Goal: Task Accomplishment & Management: Manage account settings

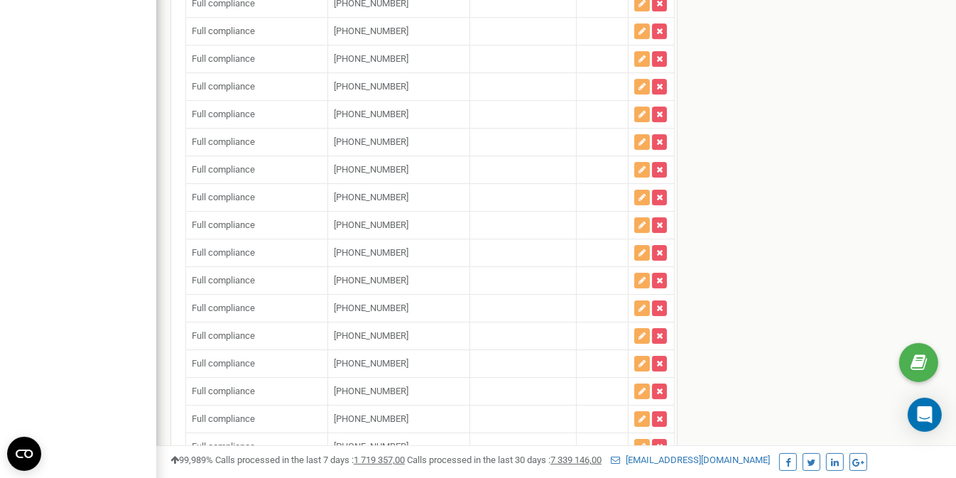
scroll to position [85798, 0]
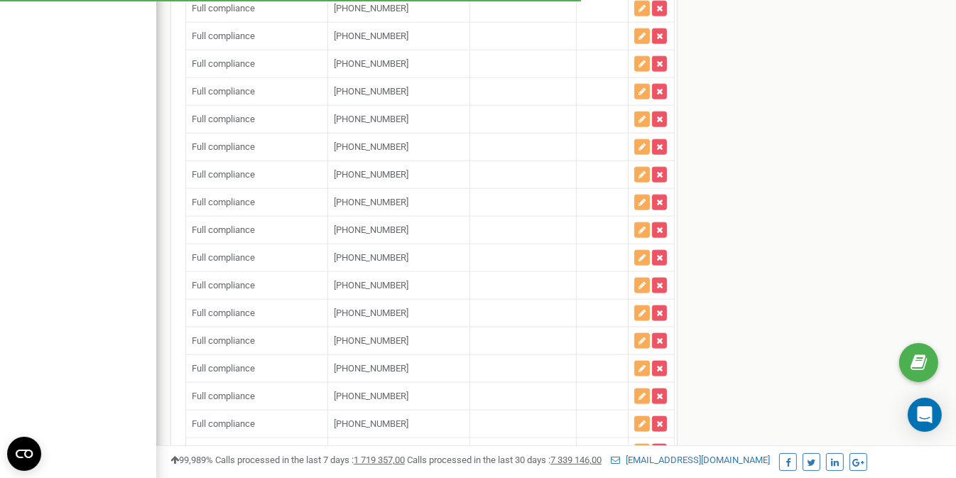
scroll to position [85870, 0]
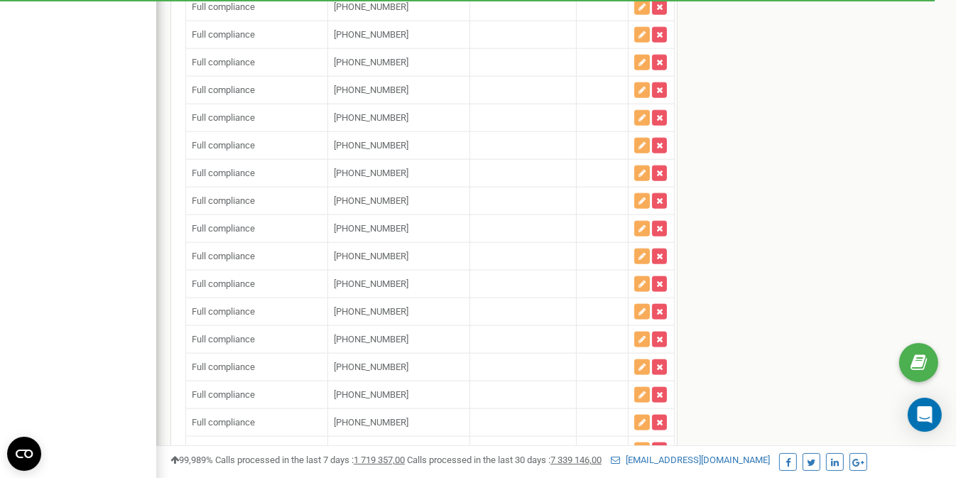
scroll to position [85870, 0]
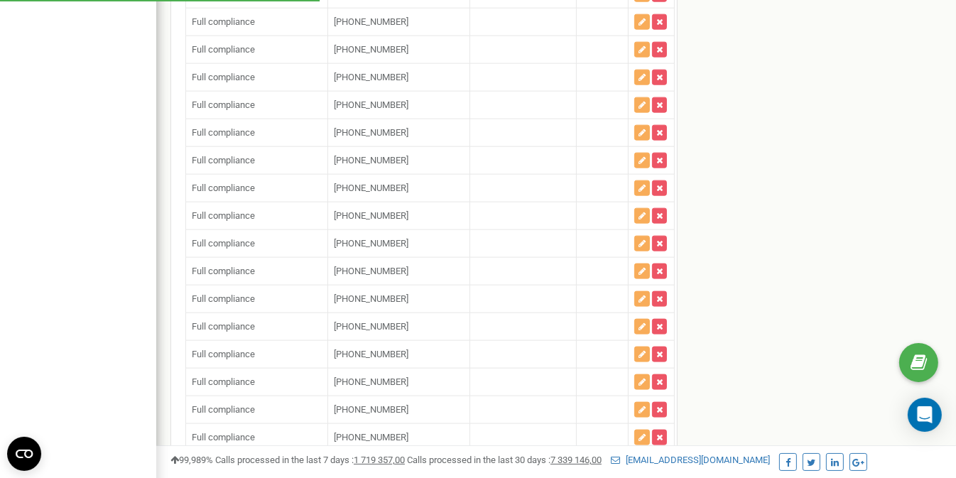
scroll to position [85906, 0]
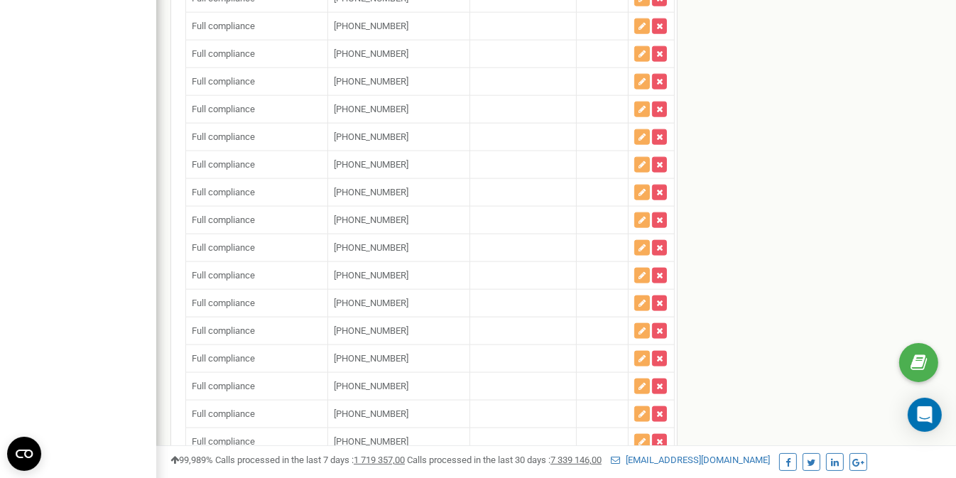
type input "+"
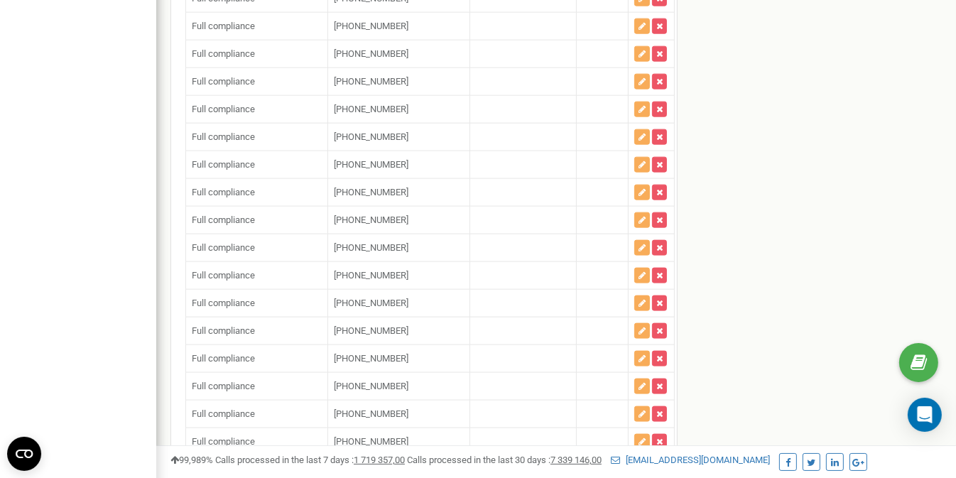
type input "+"
paste input "18488008443"
type input "[PHONE_NUMBER]"
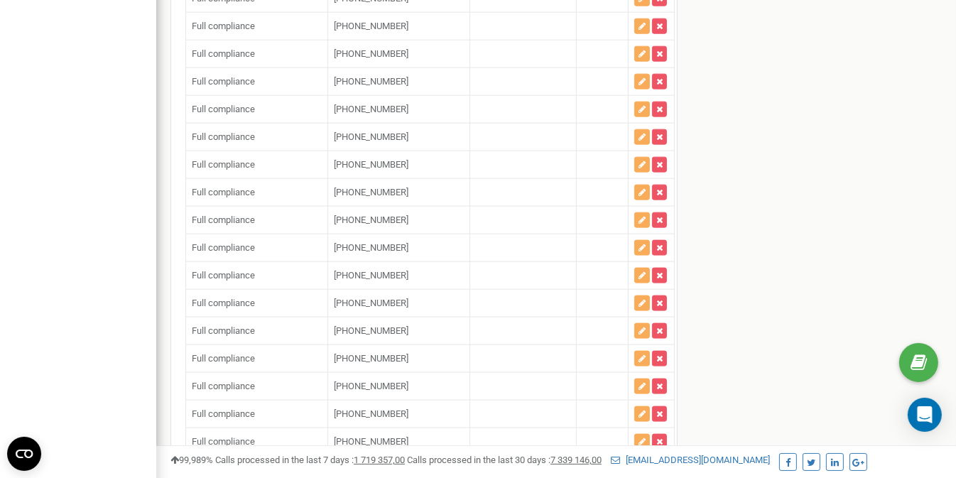
drag, startPoint x: 381, startPoint y: 302, endPoint x: 160, endPoint y: 34, distance: 347.5
paste input "15512358519"
type input "[PHONE_NUMBER]"
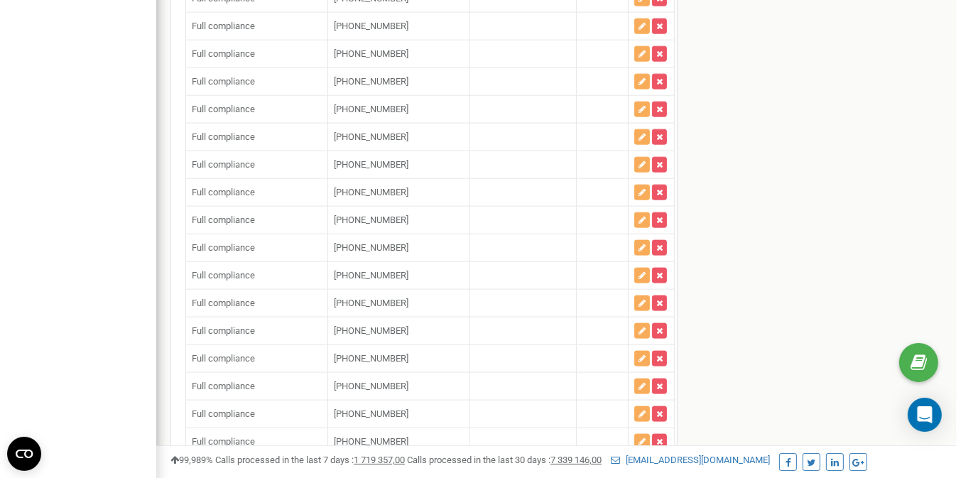
paste input "18565128652"
type input "[PHONE_NUMBER]"
